Goal: Task Accomplishment & Management: Manage account settings

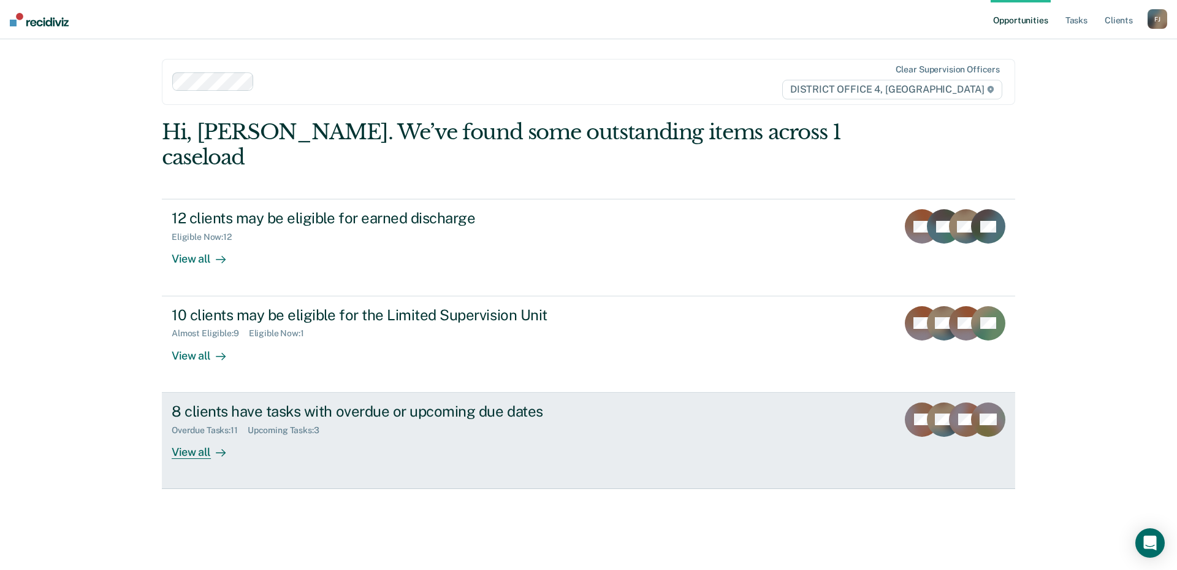
click at [692, 444] on link "8 clients have tasks with overdue or upcoming due dates Overdue Tasks : 11 Upco…" at bounding box center [588, 440] width 853 height 96
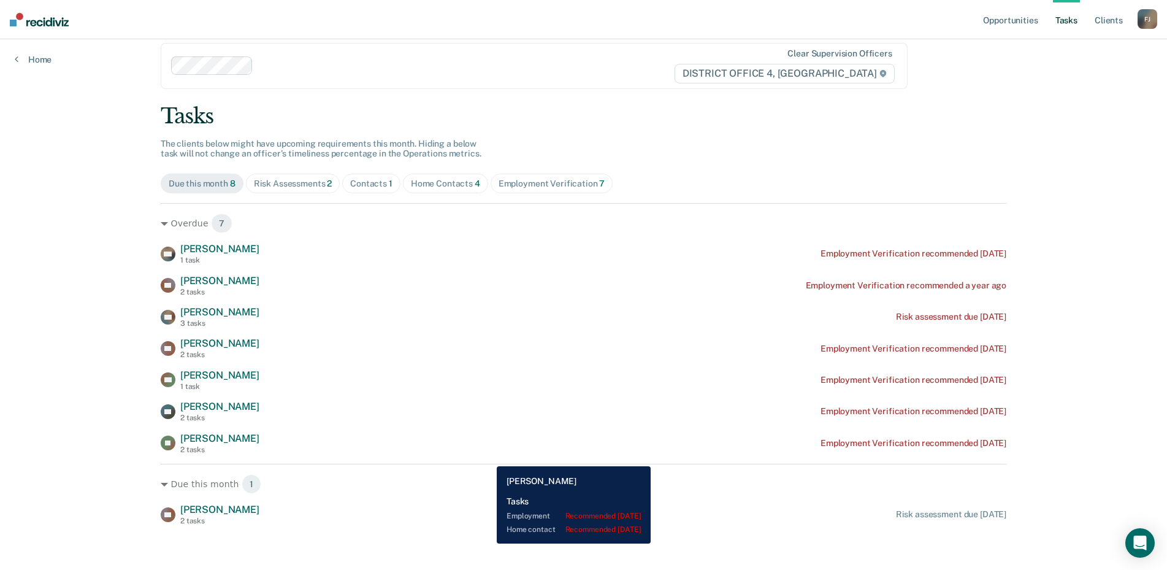
scroll to position [20, 0]
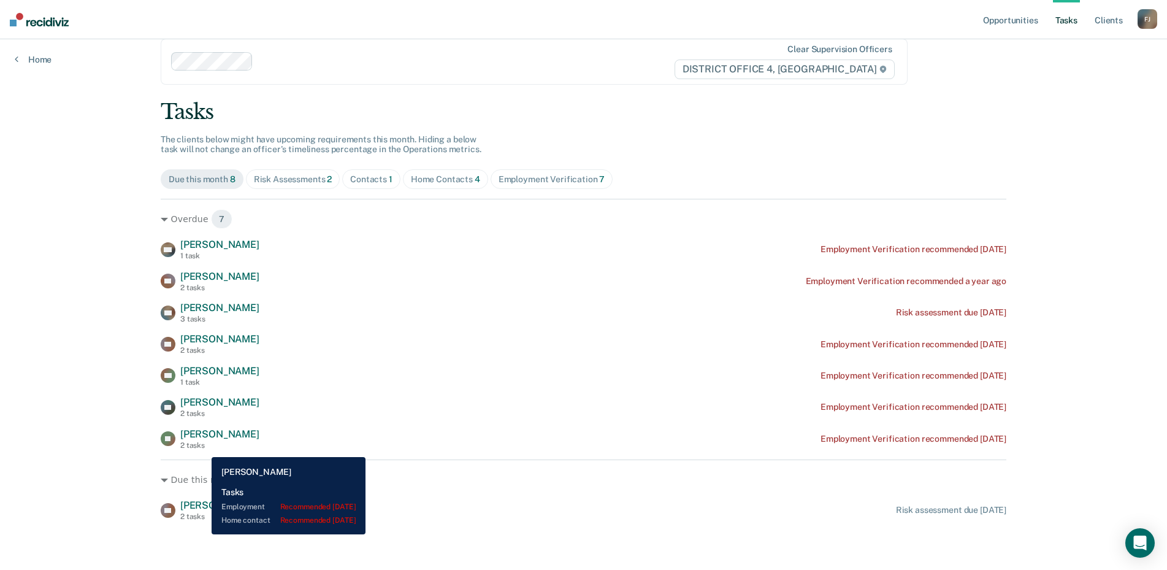
click at [202, 448] on div "2 tasks" at bounding box center [219, 445] width 79 height 9
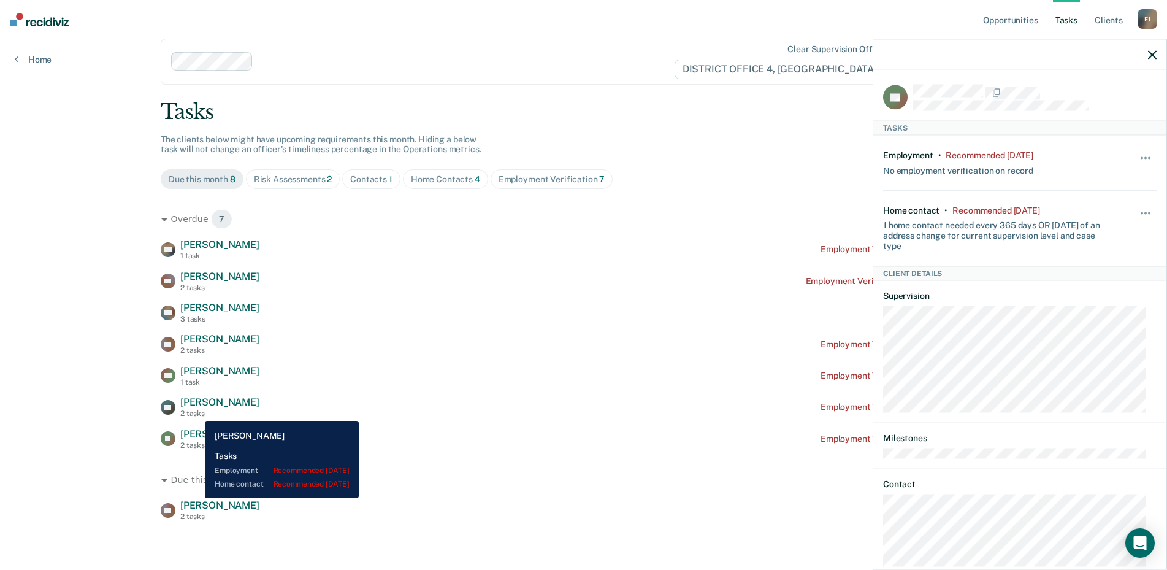
click at [196, 411] on div "2 tasks" at bounding box center [219, 413] width 79 height 9
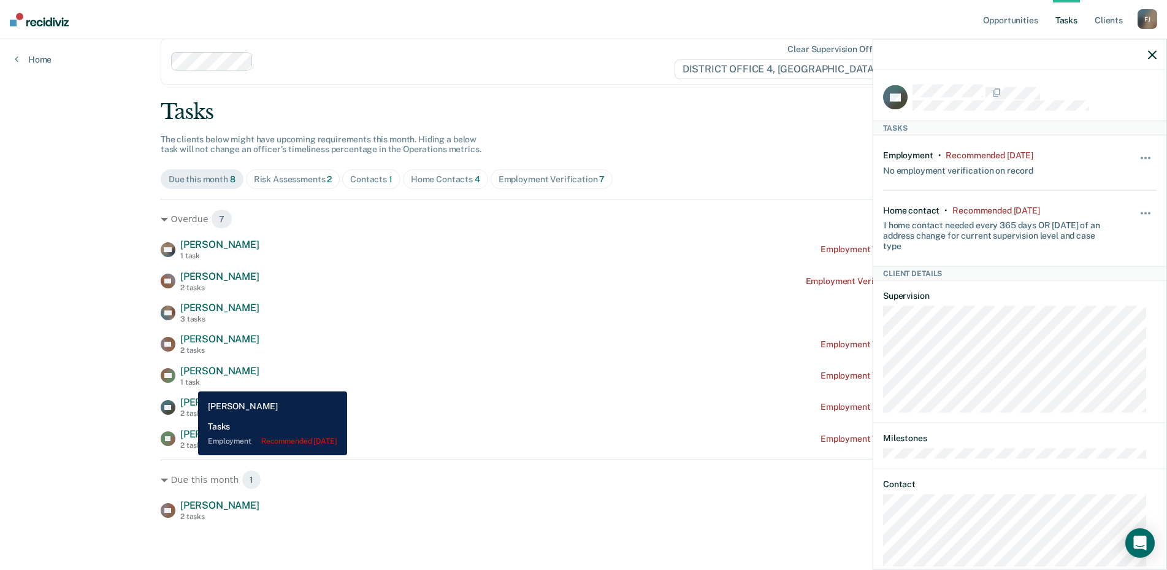
click at [189, 382] on div "1 task" at bounding box center [219, 382] width 79 height 9
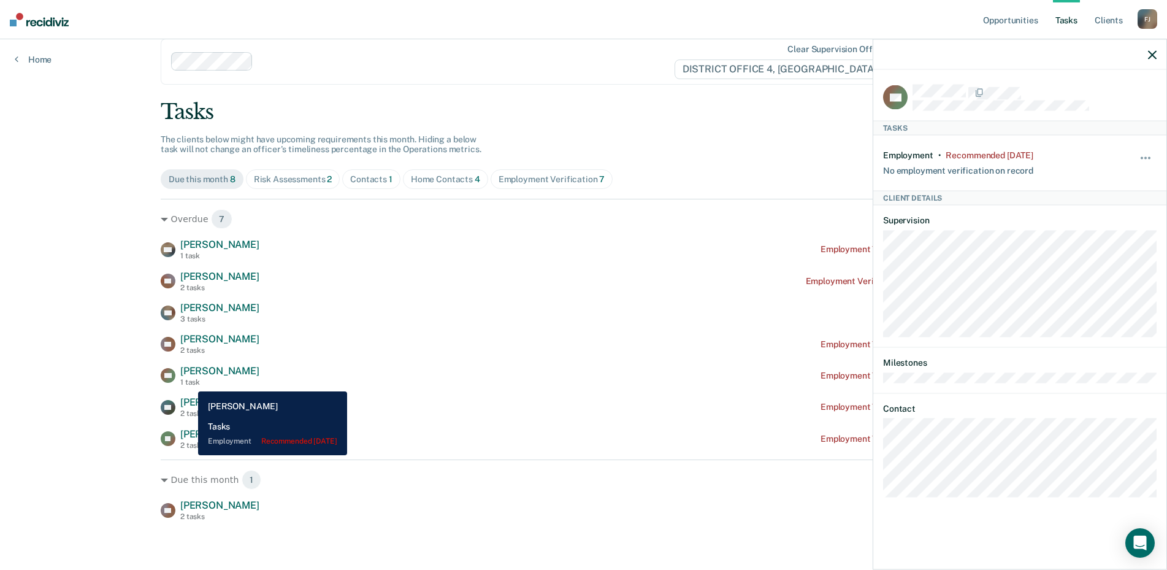
click at [189, 382] on div "1 task" at bounding box center [219, 382] width 79 height 9
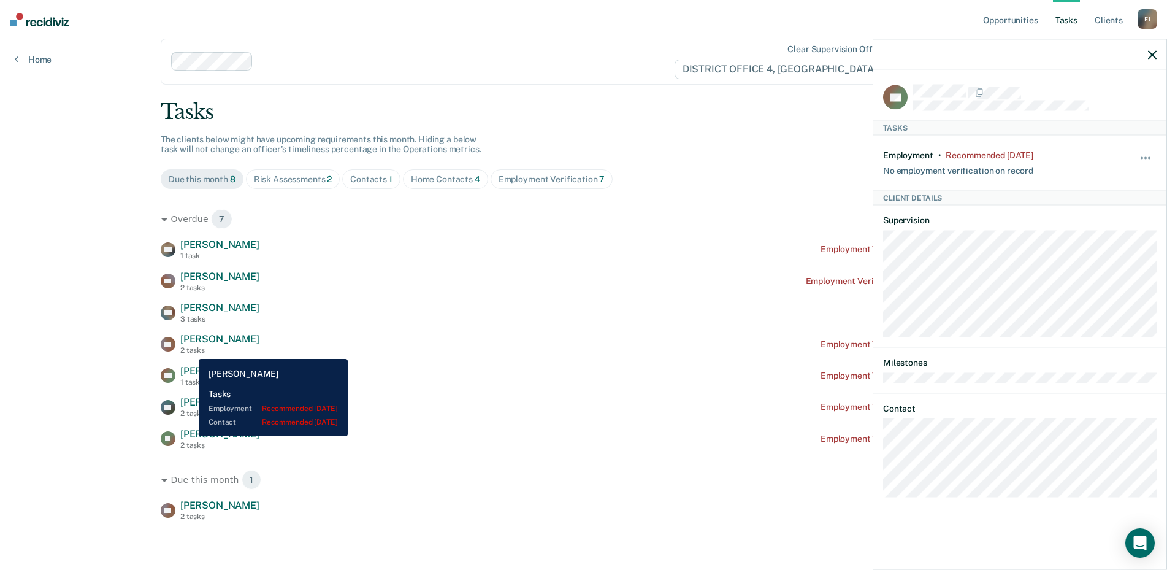
click at [189, 349] on div "2 tasks" at bounding box center [219, 350] width 79 height 9
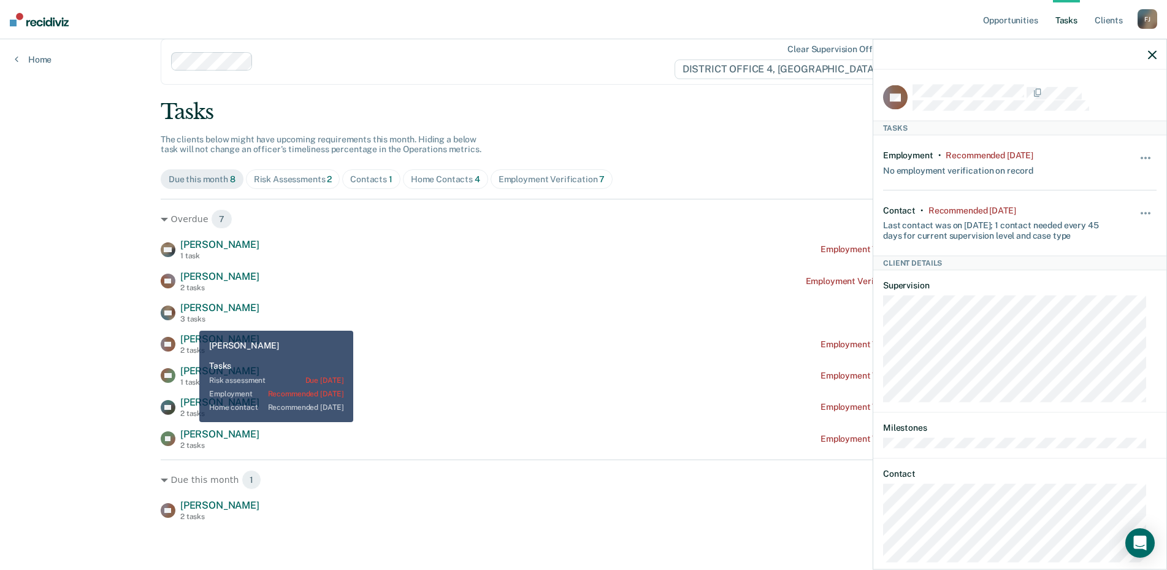
click at [190, 321] on div "3 tasks" at bounding box center [219, 319] width 79 height 9
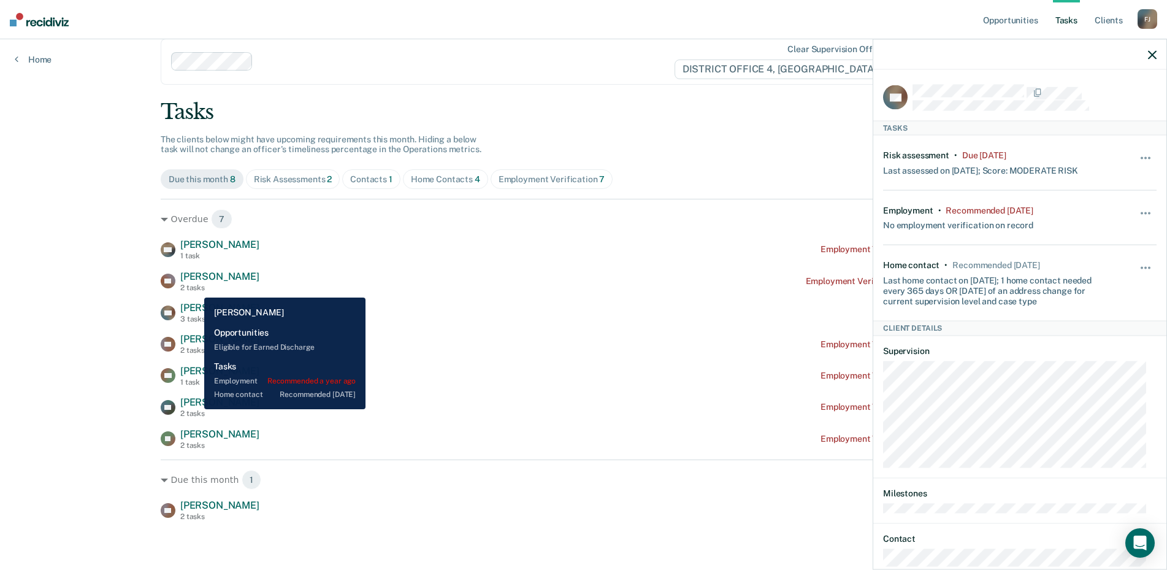
click at [195, 288] on div "2 tasks" at bounding box center [219, 287] width 79 height 9
